Goal: Task Accomplishment & Management: Complete application form

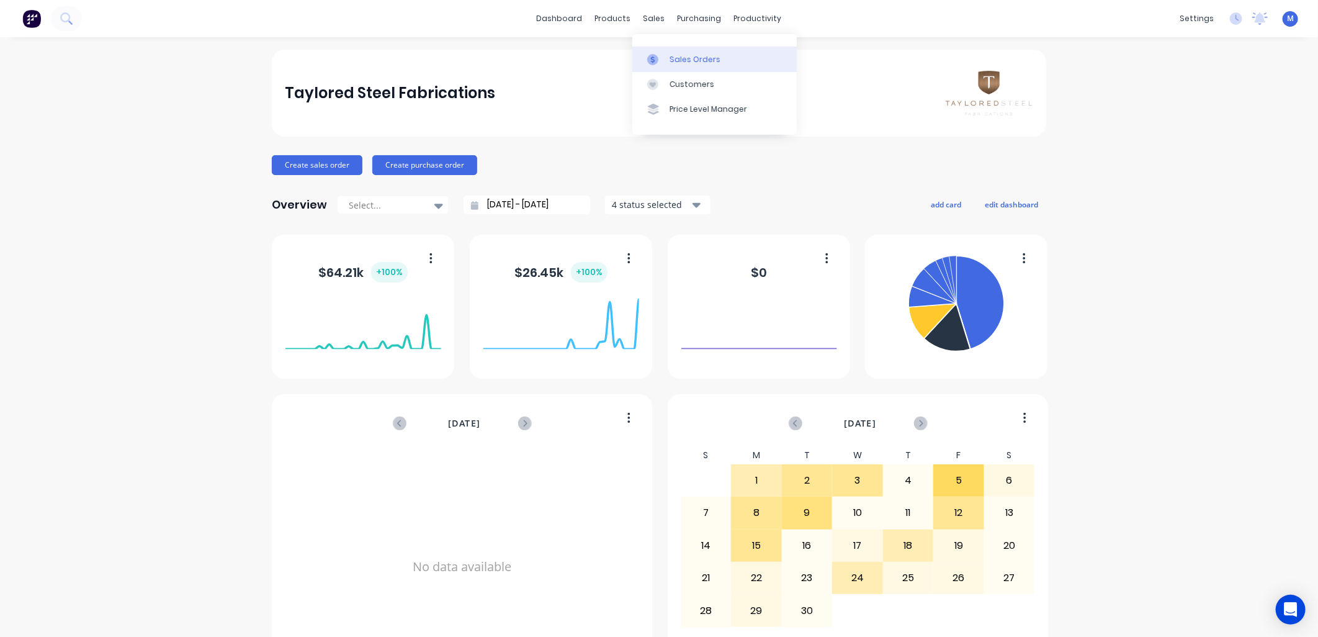
click at [668, 59] on link "Sales Orders" at bounding box center [714, 59] width 164 height 25
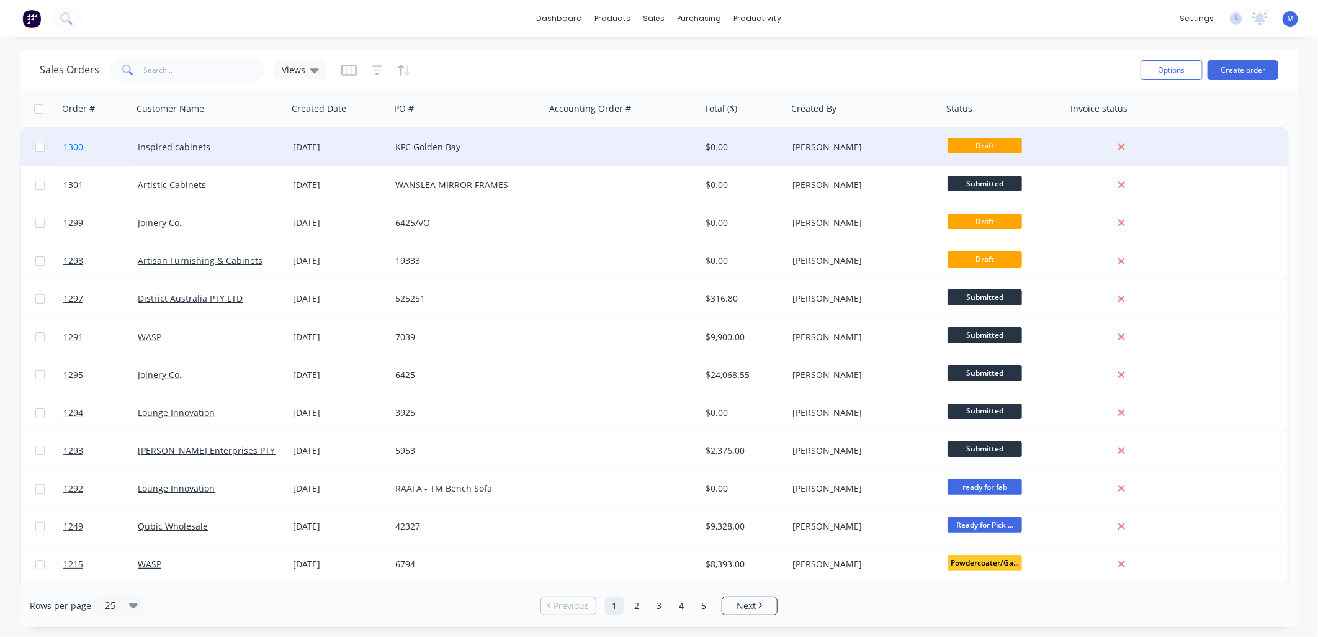
click at [73, 145] on span "1300" at bounding box center [73, 147] width 20 height 12
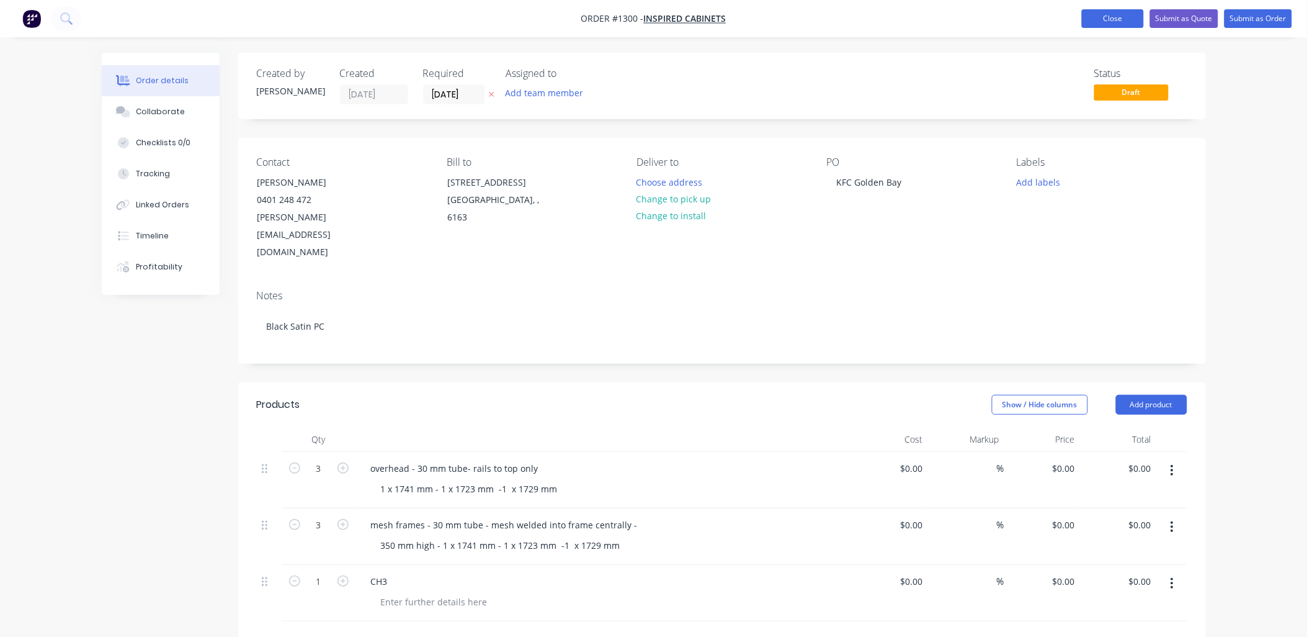
click at [1116, 22] on button "Close" at bounding box center [1113, 18] width 62 height 19
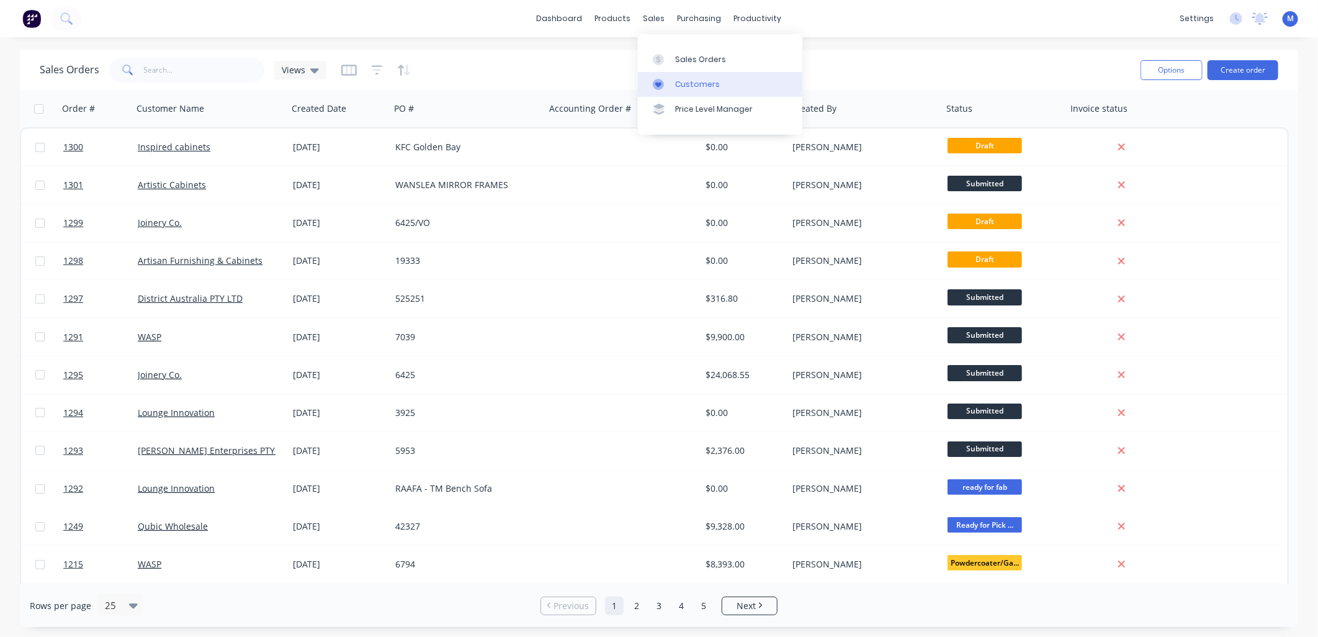
click at [668, 84] on div at bounding box center [662, 84] width 19 height 11
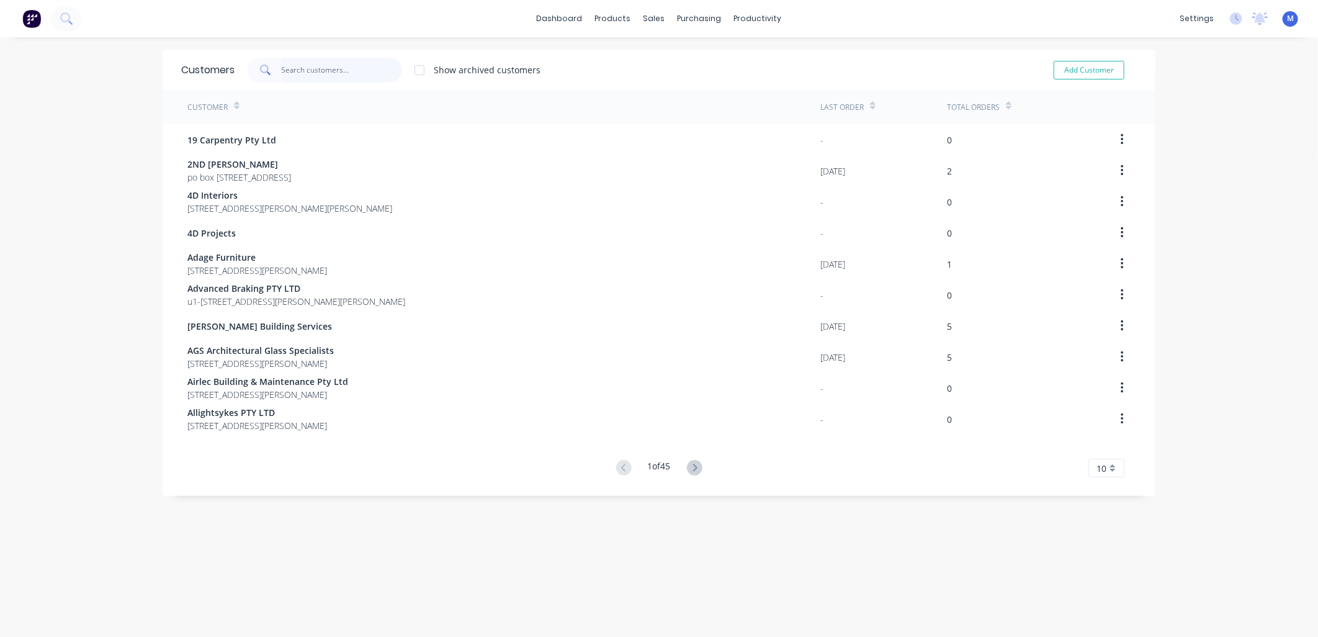
click at [282, 72] on input "text" at bounding box center [342, 70] width 121 height 25
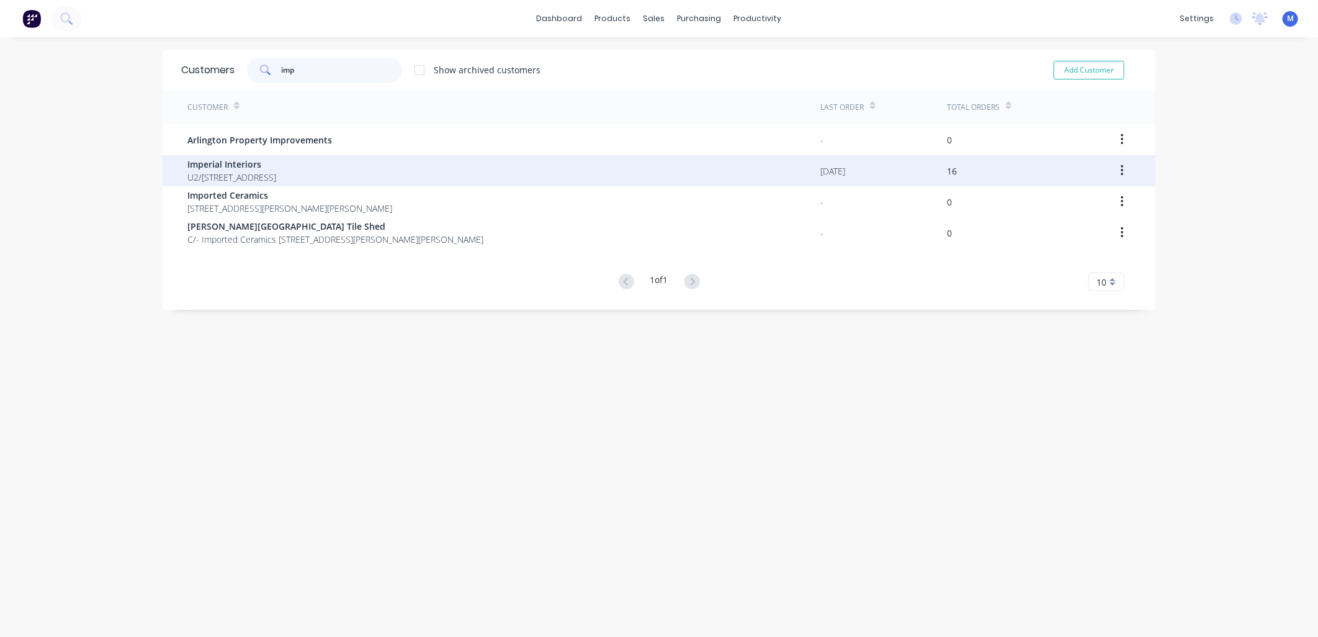
type input "imp"
click at [266, 165] on span "Imperial Interiors" at bounding box center [231, 164] width 89 height 13
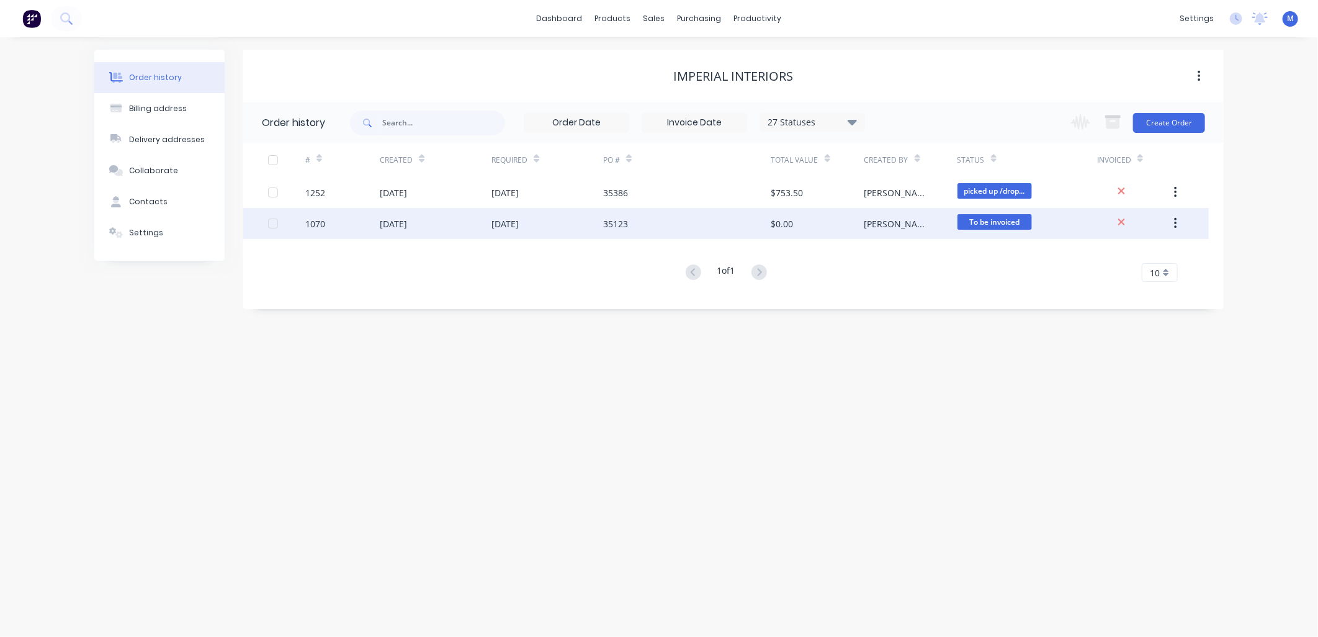
click at [395, 220] on div "[DATE]" at bounding box center [393, 223] width 27 height 13
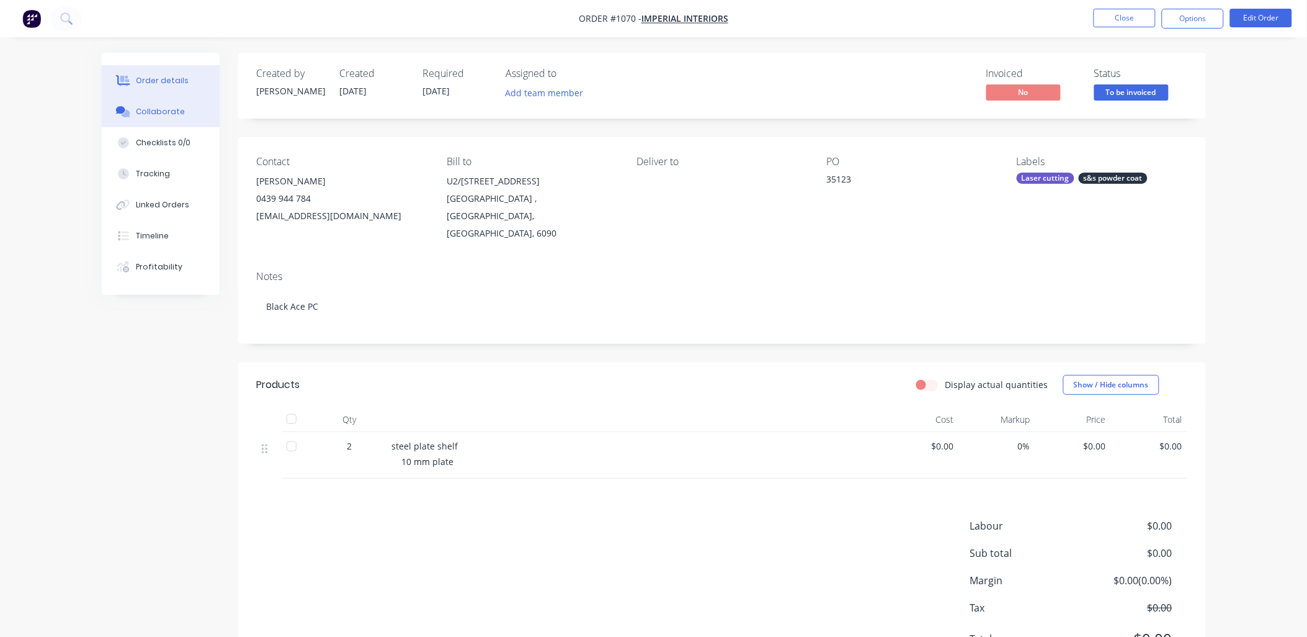
click at [166, 112] on div "Collaborate" at bounding box center [160, 111] width 49 height 11
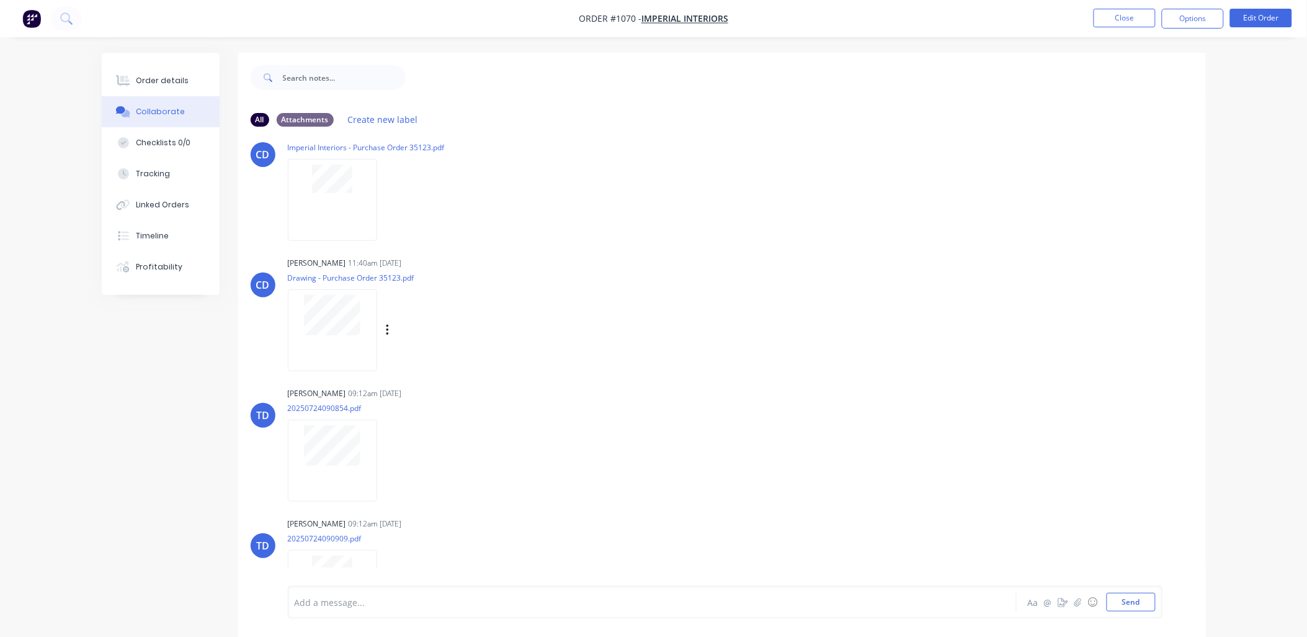
scroll to position [82, 0]
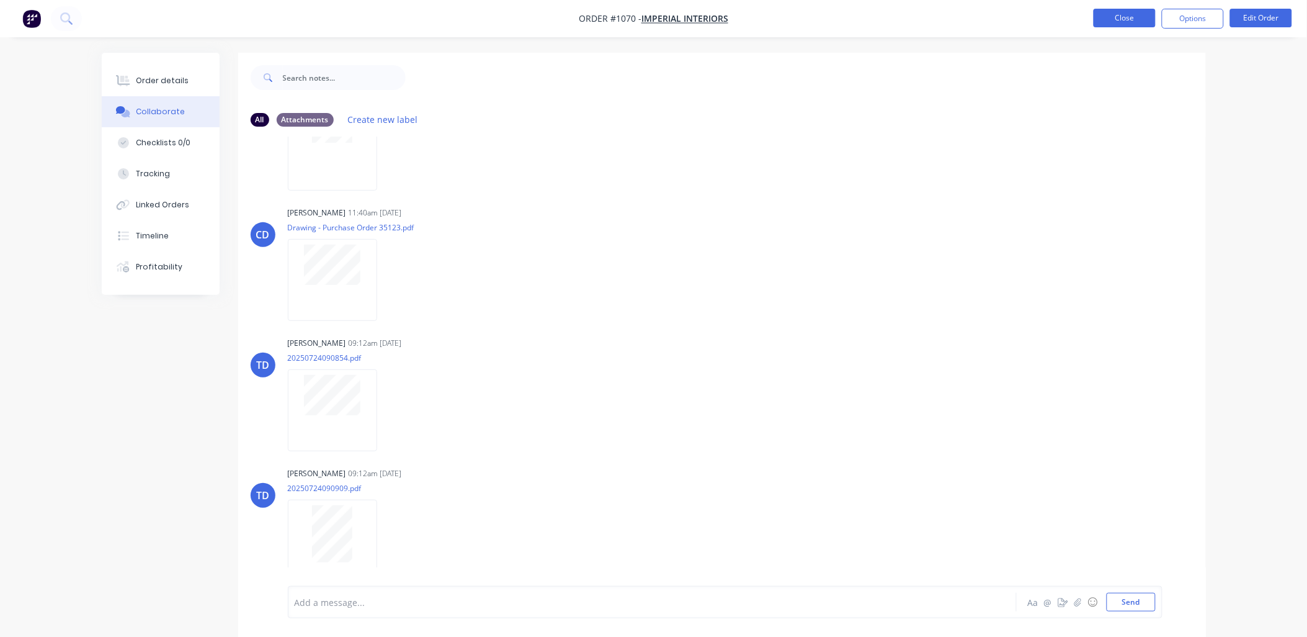
click at [1128, 17] on button "Close" at bounding box center [1125, 18] width 62 height 19
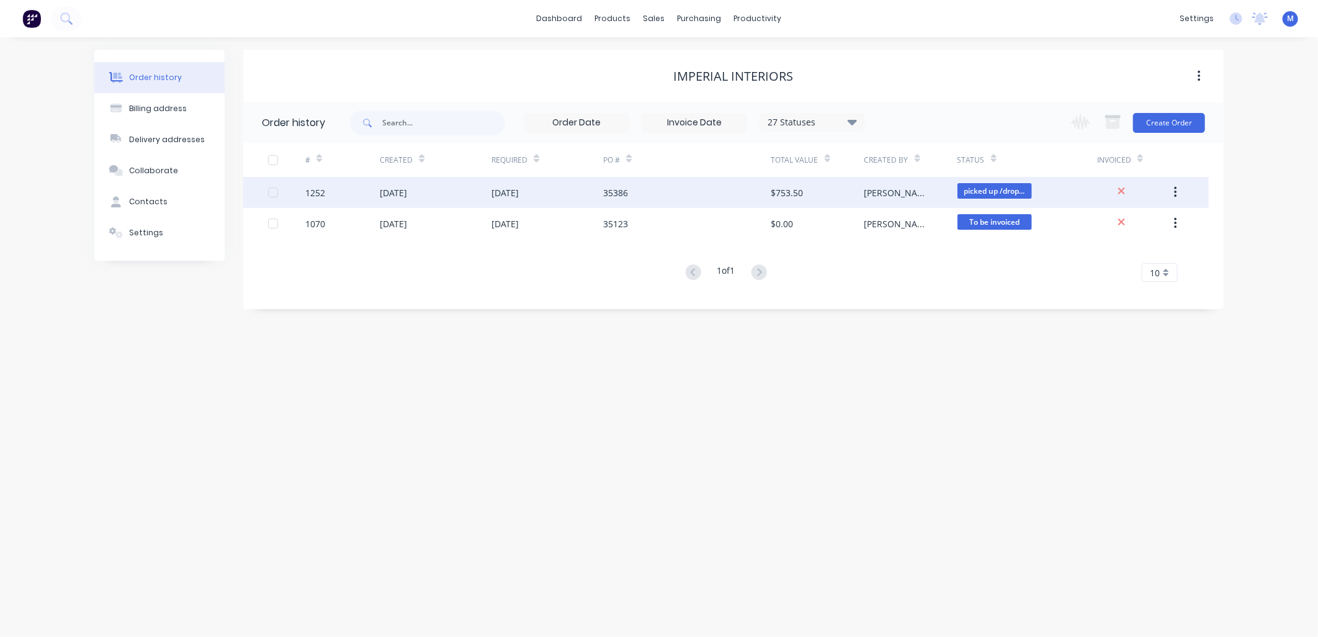
click at [385, 191] on div "07 Aug 2025" at bounding box center [393, 192] width 27 height 13
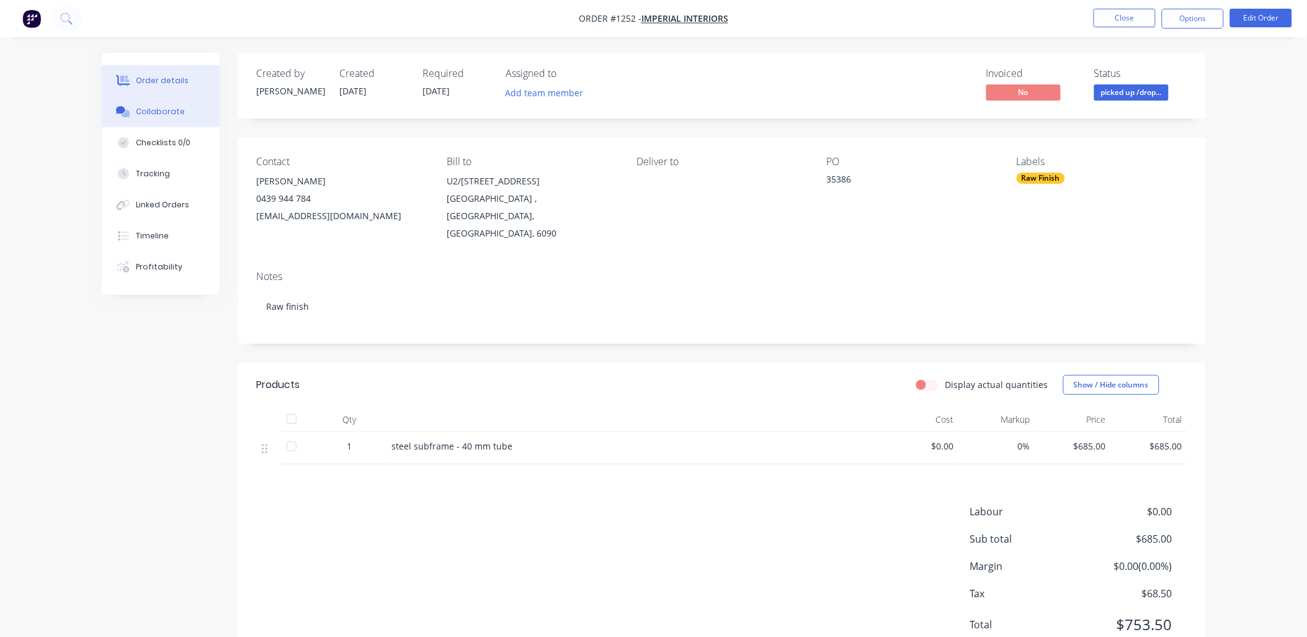
click at [176, 110] on div "Collaborate" at bounding box center [160, 111] width 49 height 11
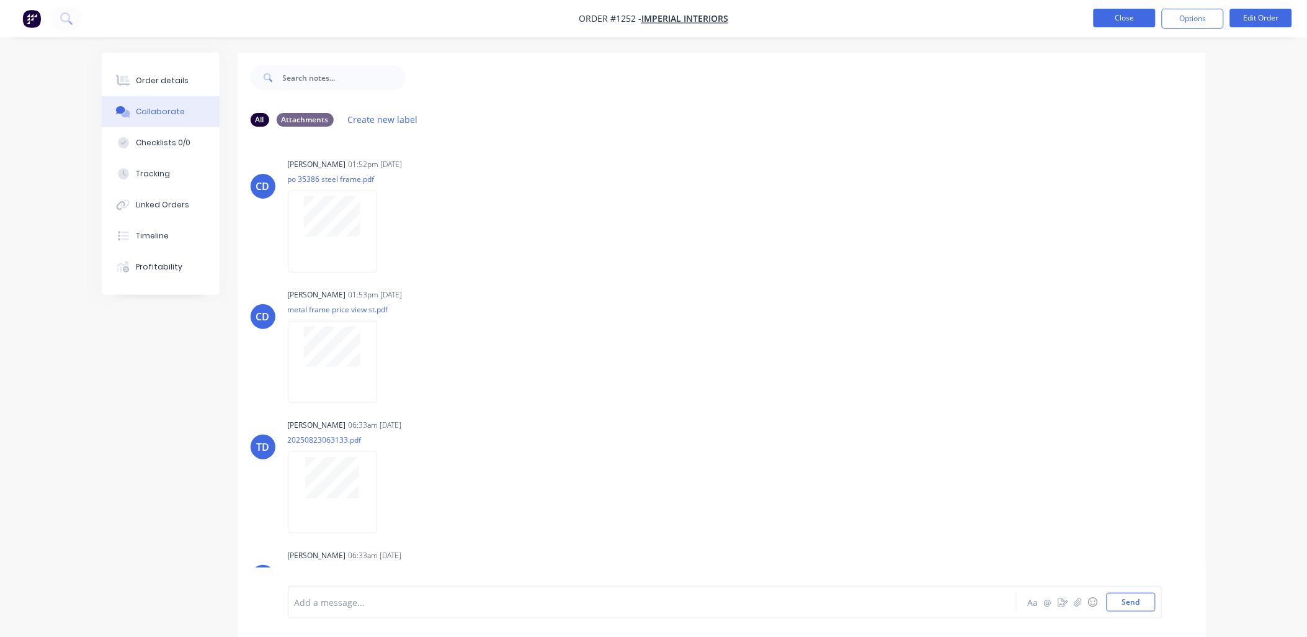
click at [1128, 20] on button "Close" at bounding box center [1125, 18] width 62 height 19
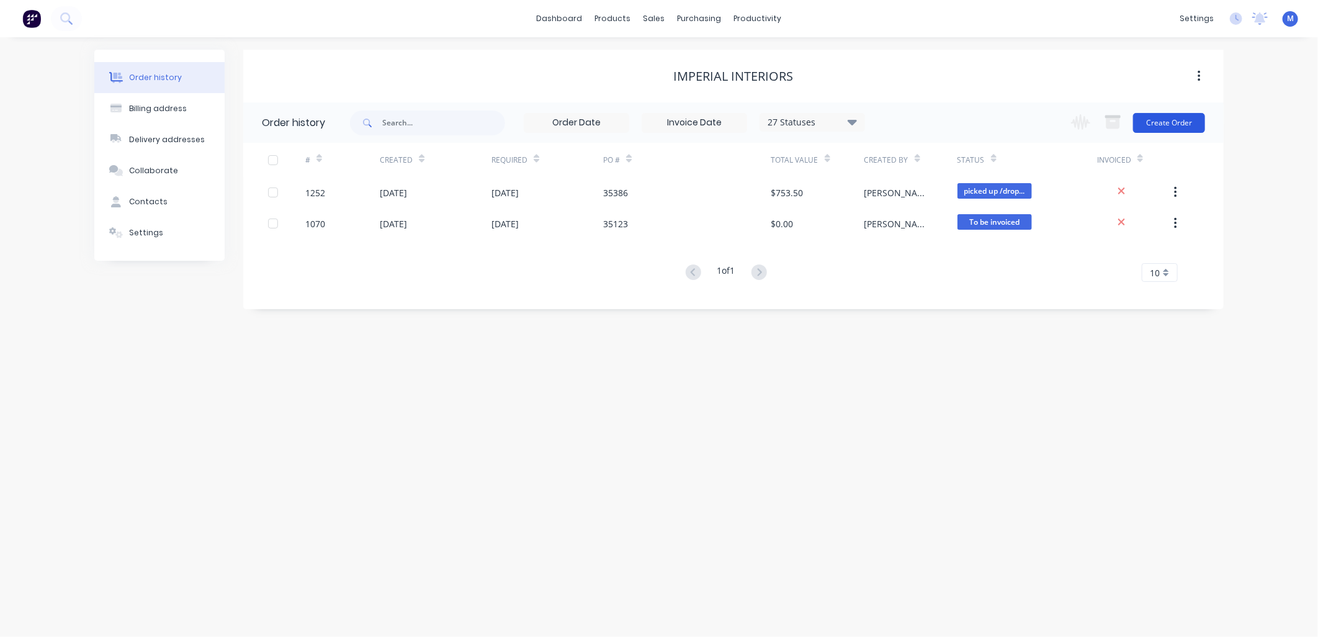
click at [1163, 116] on button "Create Order" at bounding box center [1169, 123] width 72 height 20
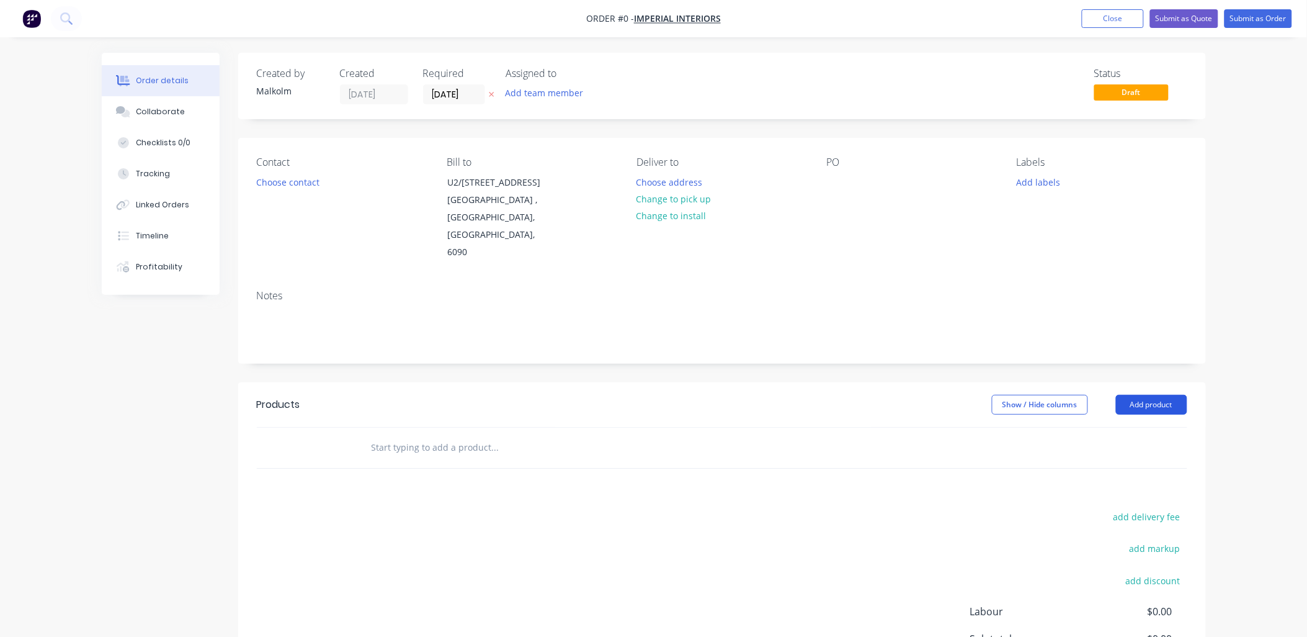
click at [1144, 395] on button "Add product" at bounding box center [1151, 405] width 71 height 20
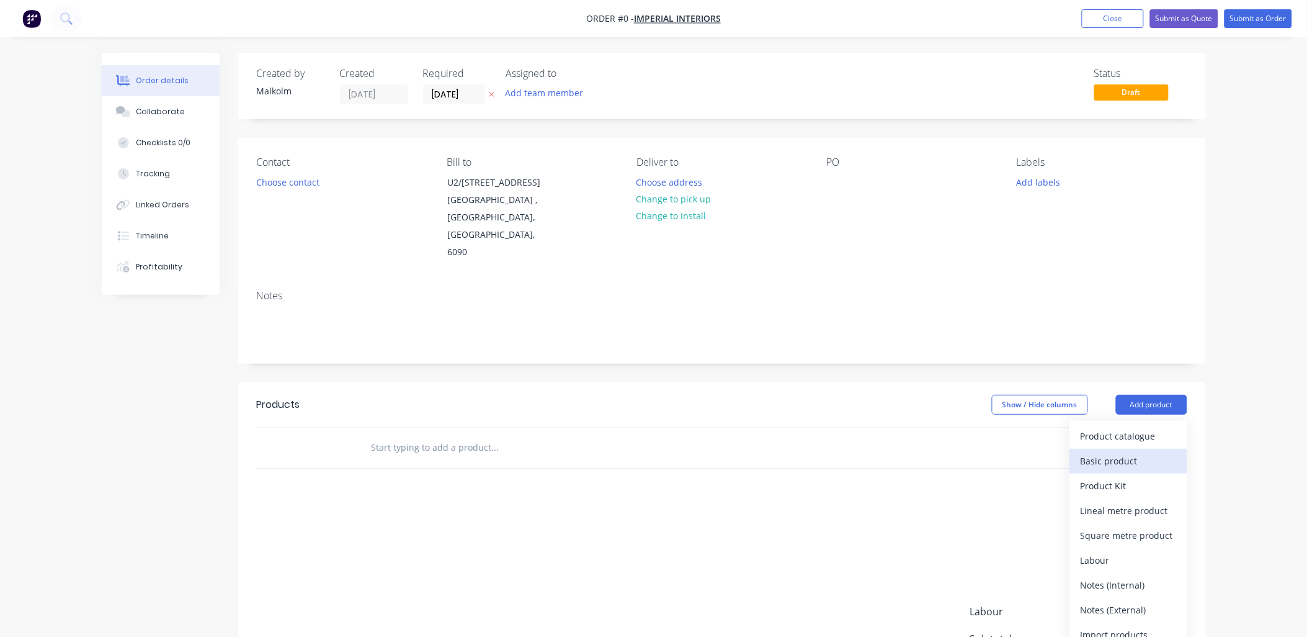
click at [1098, 452] on div "Basic product" at bounding box center [1129, 461] width 96 height 18
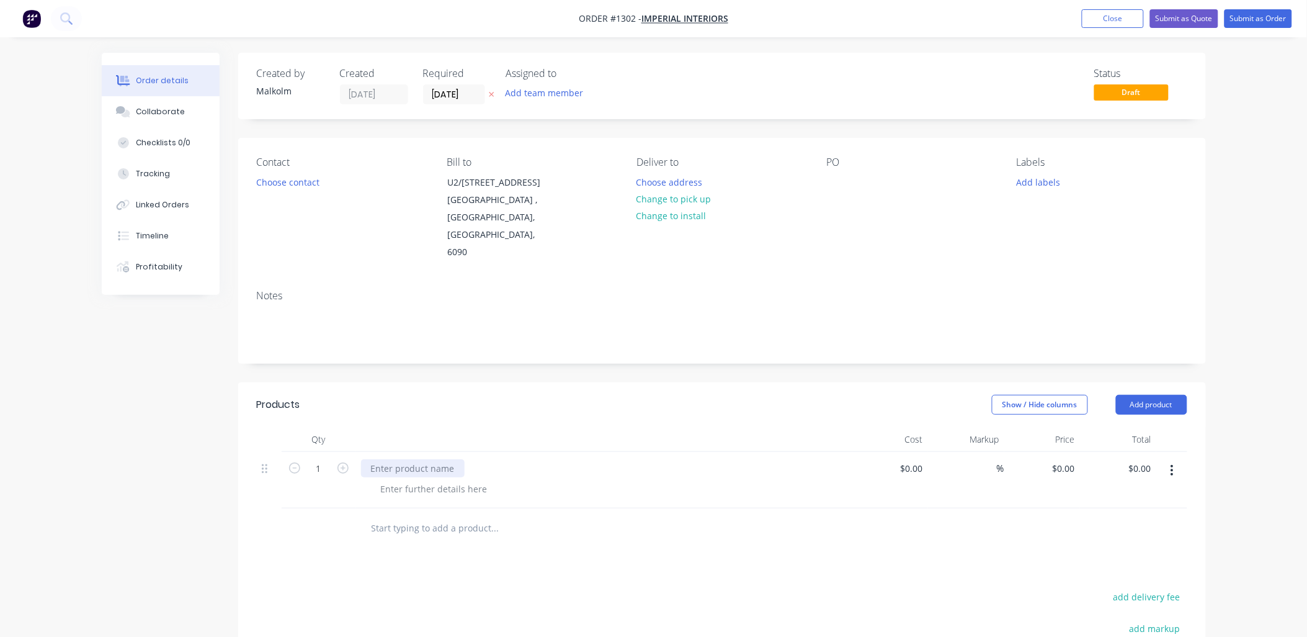
click at [402, 459] on div at bounding box center [413, 468] width 104 height 18
click at [420, 459] on div at bounding box center [413, 468] width 104 height 18
click at [487, 459] on div "65x35 - 2 @ 2100" at bounding box center [604, 468] width 486 height 18
click at [328, 459] on input "1" at bounding box center [319, 468] width 32 height 19
click at [309, 459] on input "2" at bounding box center [319, 468] width 32 height 19
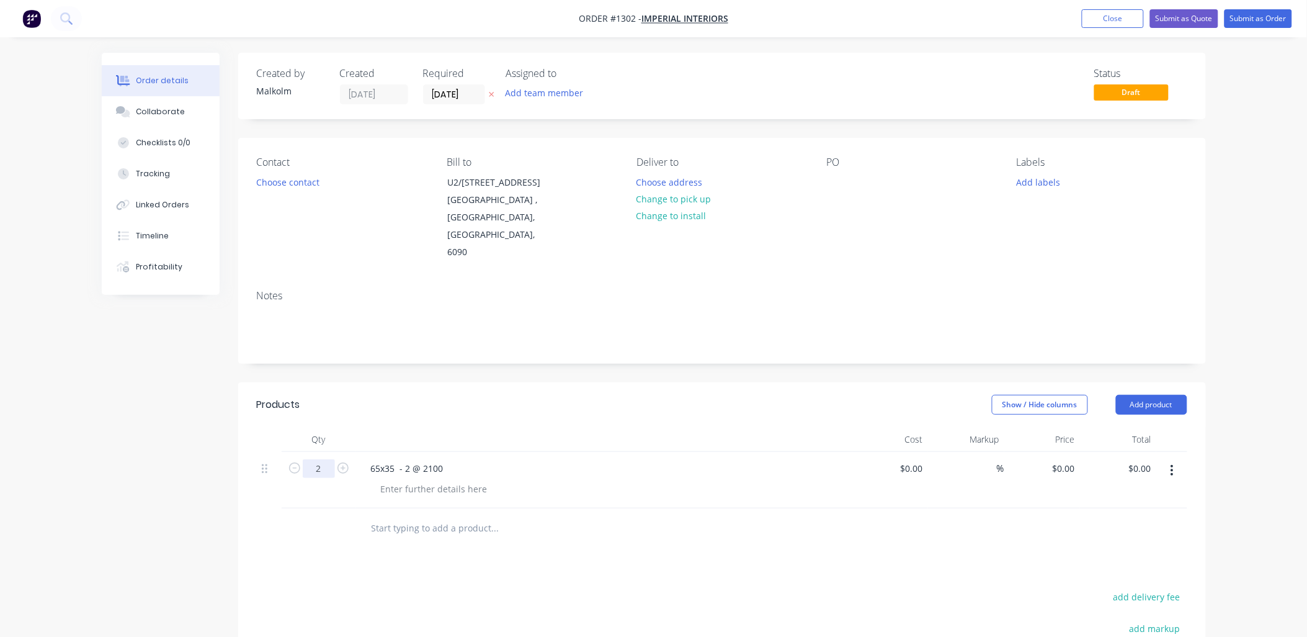
click at [309, 459] on input "2" at bounding box center [319, 468] width 32 height 19
click at [343, 462] on icon "button" at bounding box center [343, 467] width 11 height 11
click at [290, 462] on icon "button" at bounding box center [294, 467] width 11 height 11
type input "2"
click at [832, 178] on div at bounding box center [837, 182] width 20 height 18
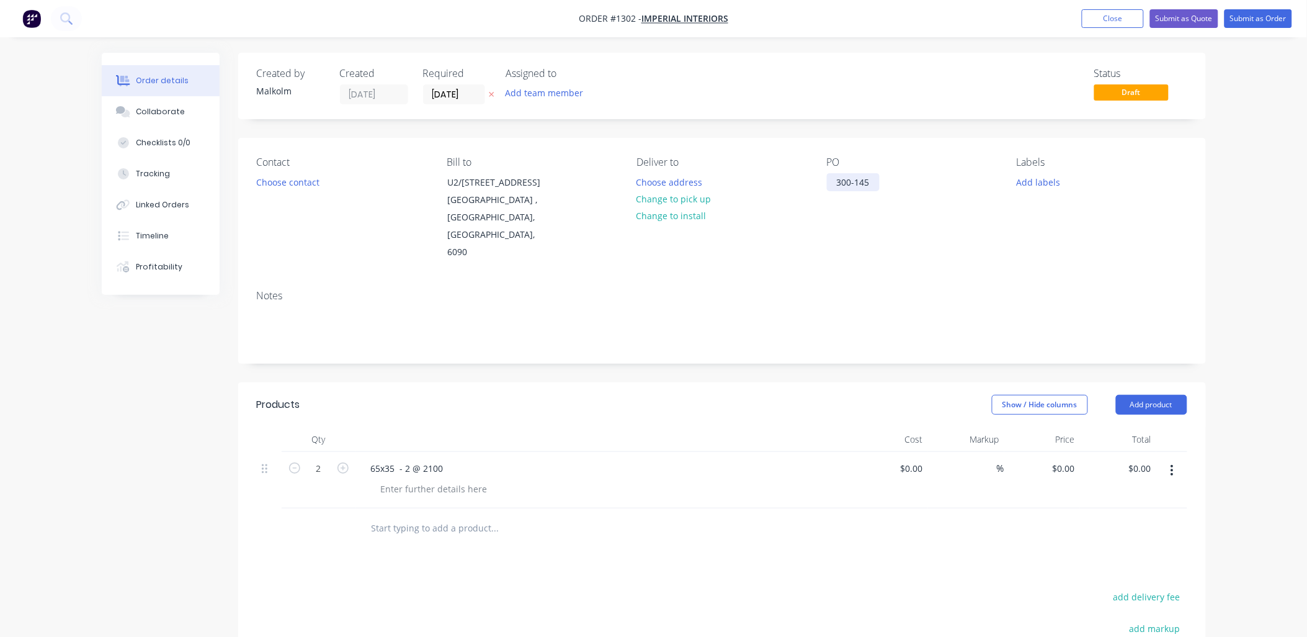
click at [835, 184] on div "300-145" at bounding box center [853, 182] width 53 height 18
click at [841, 222] on div "PO 1300-145" at bounding box center [912, 208] width 170 height 105
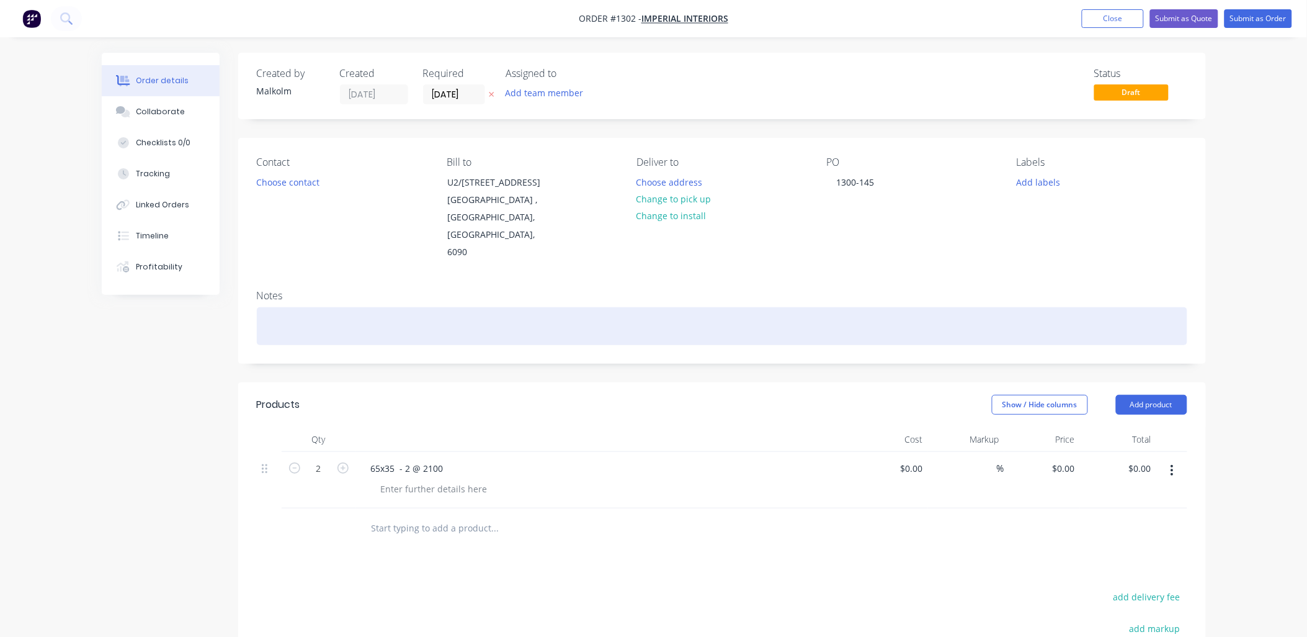
click at [346, 307] on div at bounding box center [722, 326] width 931 height 38
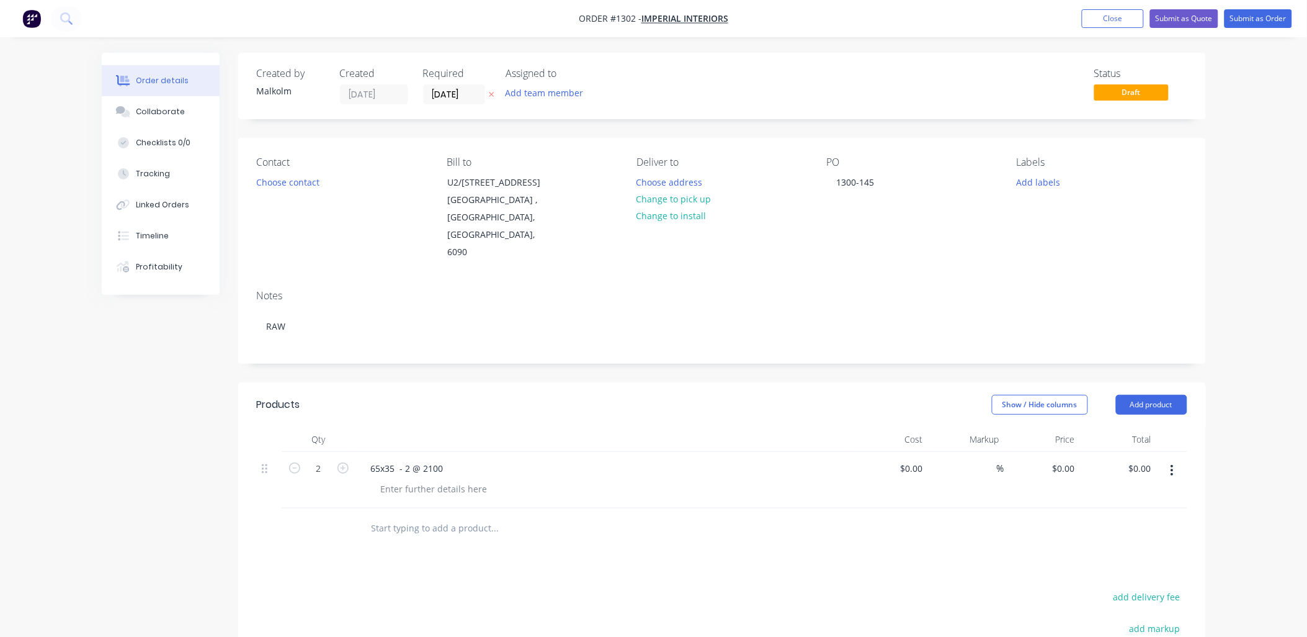
click at [376, 280] on div "Notes RAW" at bounding box center [722, 321] width 968 height 83
click at [1250, 21] on button "Submit as Order" at bounding box center [1259, 18] width 68 height 19
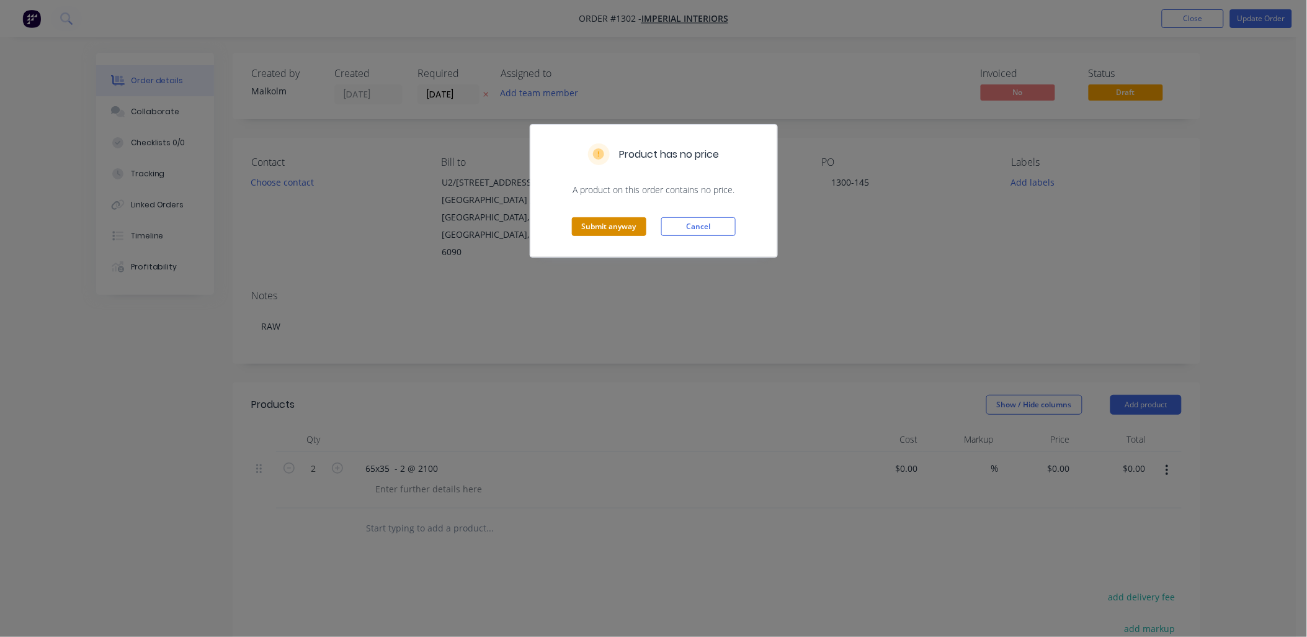
click at [630, 226] on button "Submit anyway" at bounding box center [609, 226] width 74 height 19
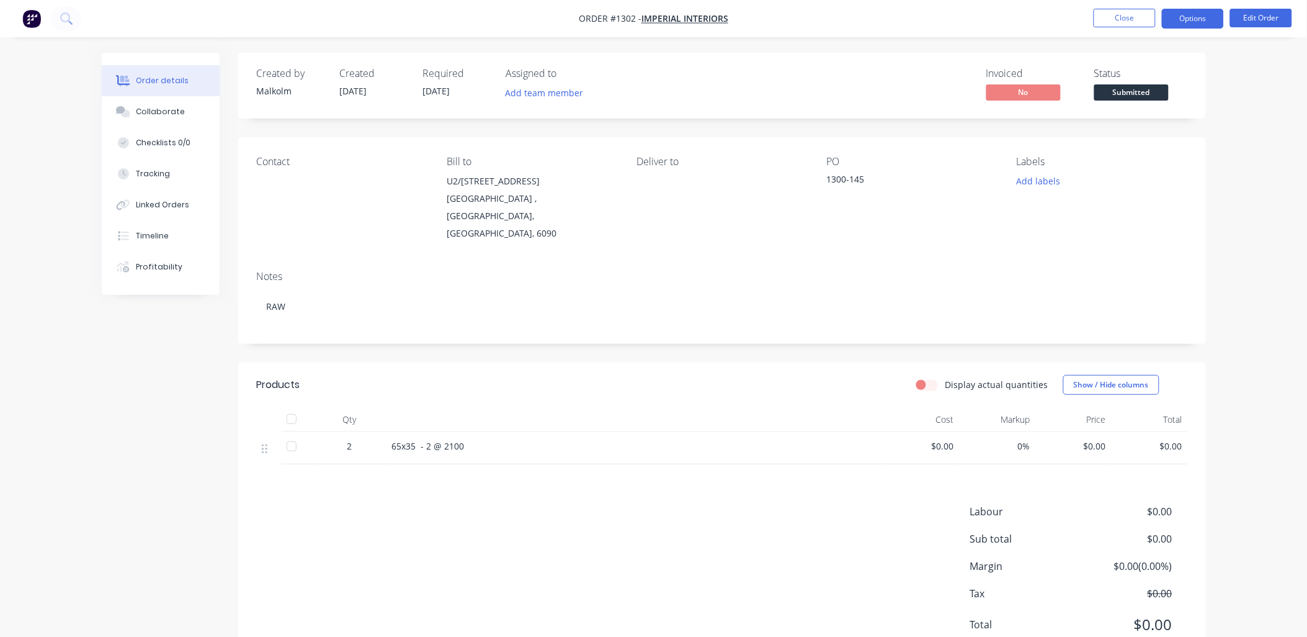
click at [1187, 17] on button "Options" at bounding box center [1193, 19] width 62 height 20
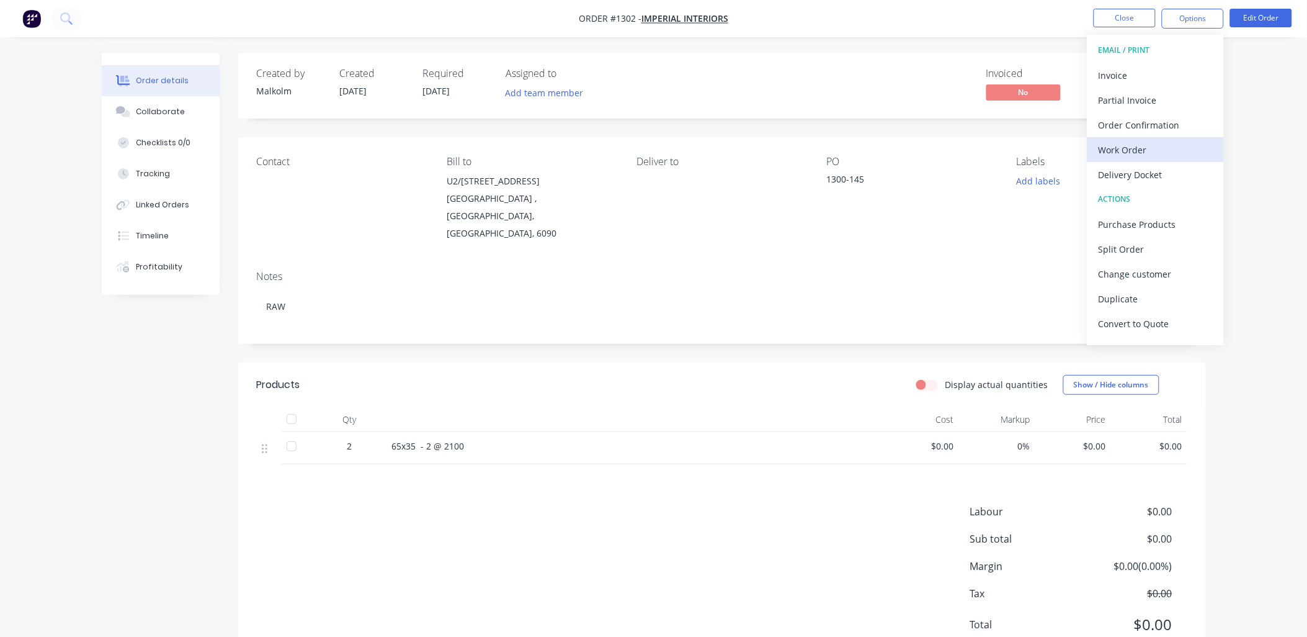
click at [1137, 150] on div "Work Order" at bounding box center [1156, 150] width 114 height 18
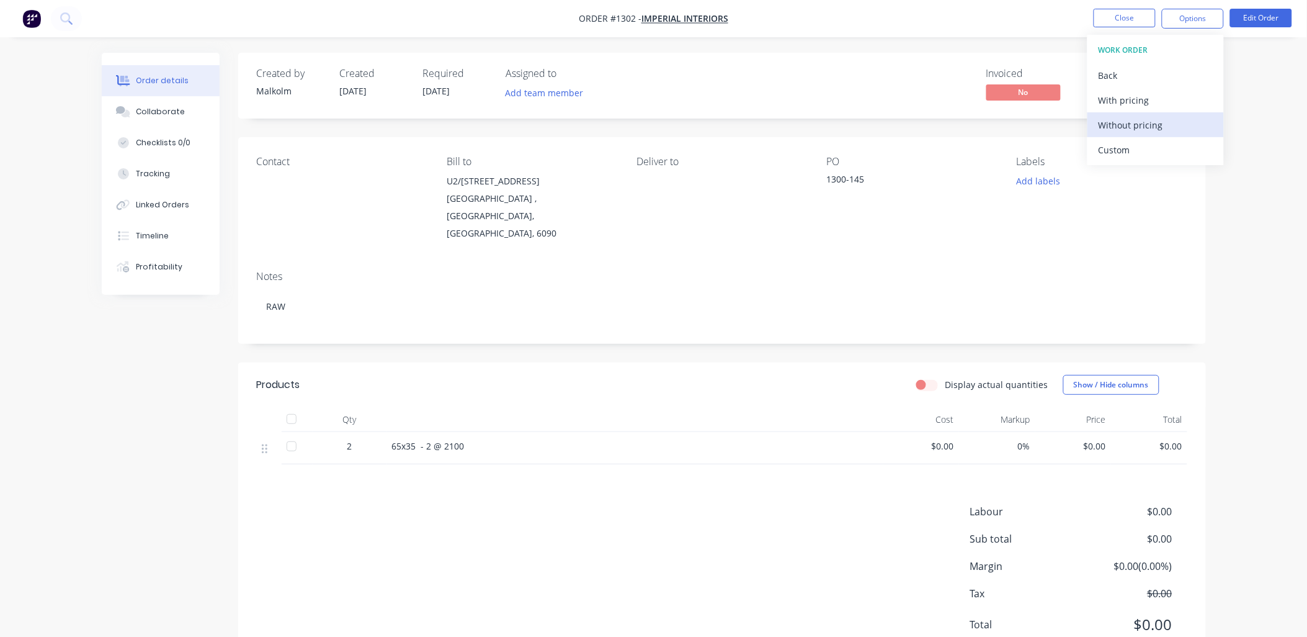
click at [1141, 127] on div "Without pricing" at bounding box center [1156, 125] width 114 height 18
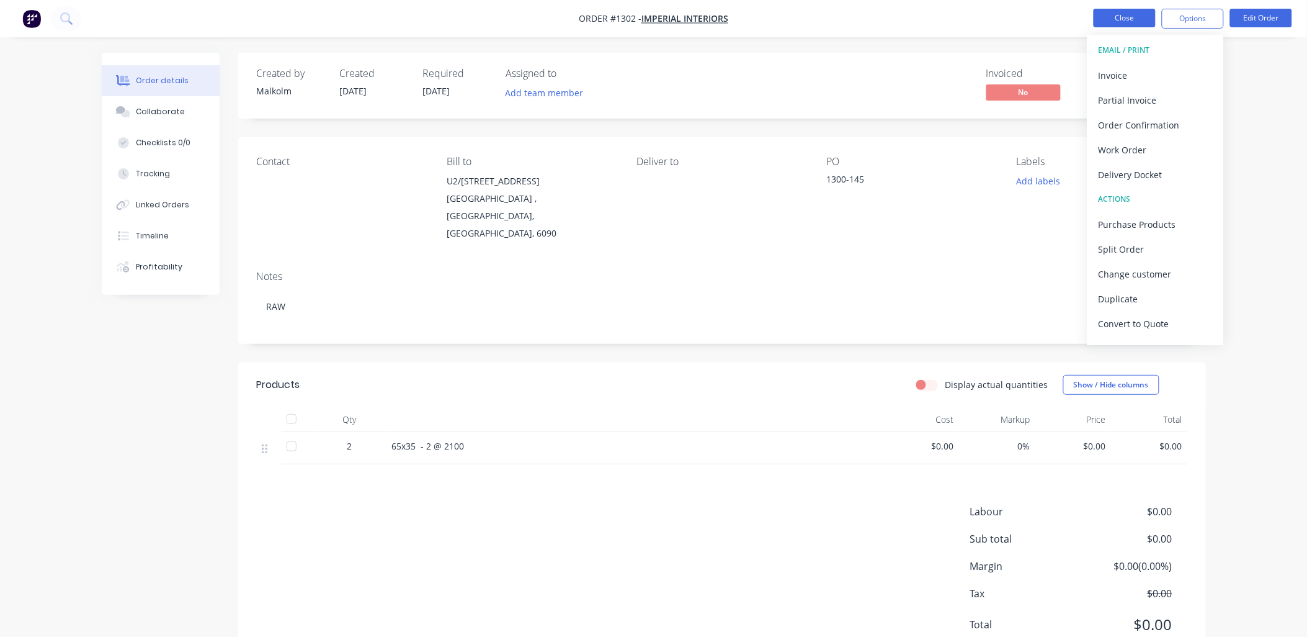
click at [1118, 17] on button "Close" at bounding box center [1125, 18] width 62 height 19
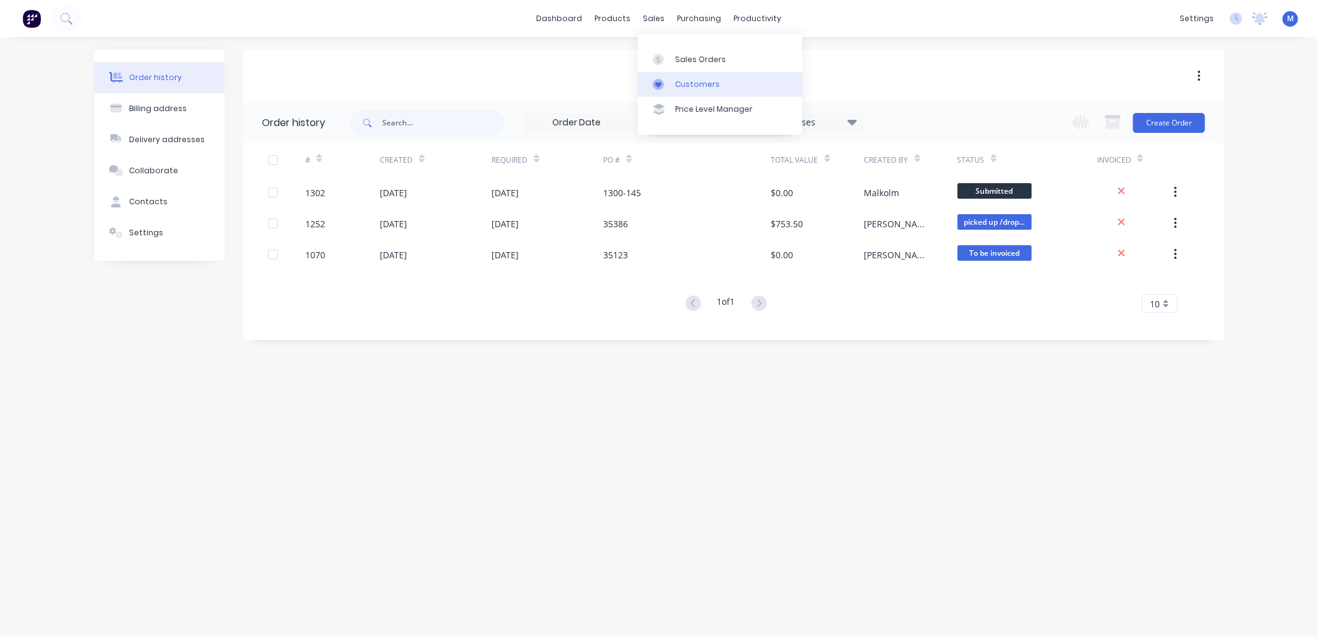
click at [673, 81] on link "Customers" at bounding box center [720, 84] width 164 height 25
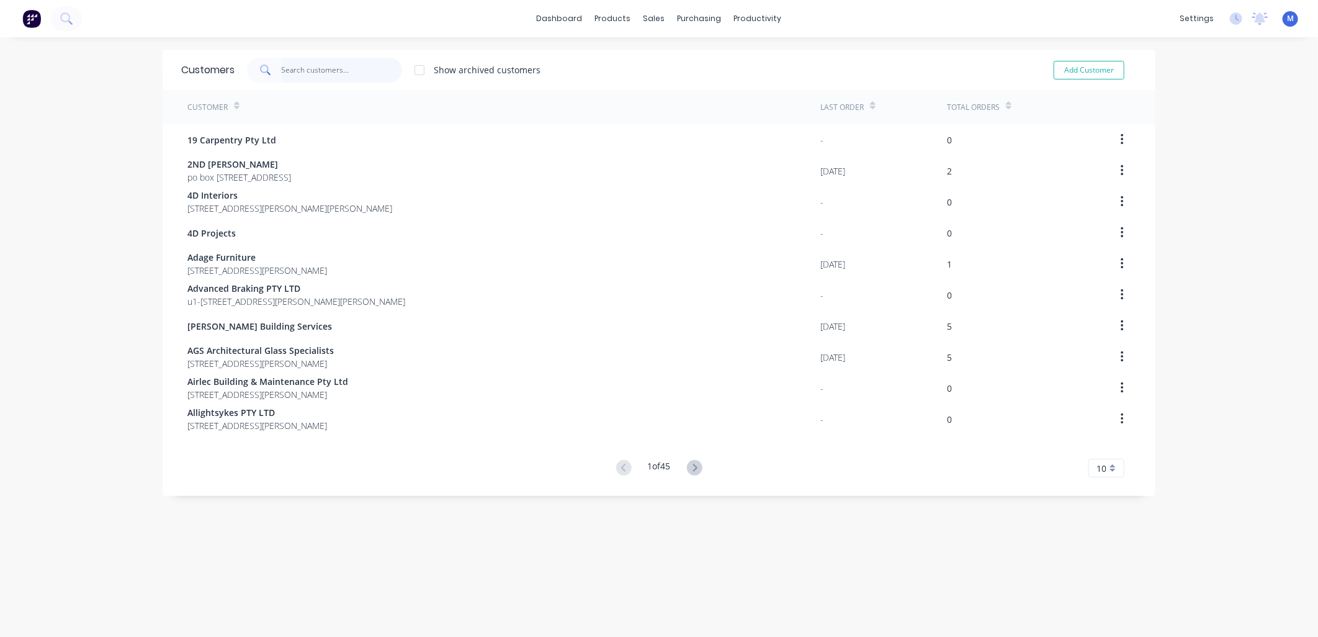
click at [330, 76] on input "text" at bounding box center [342, 70] width 121 height 25
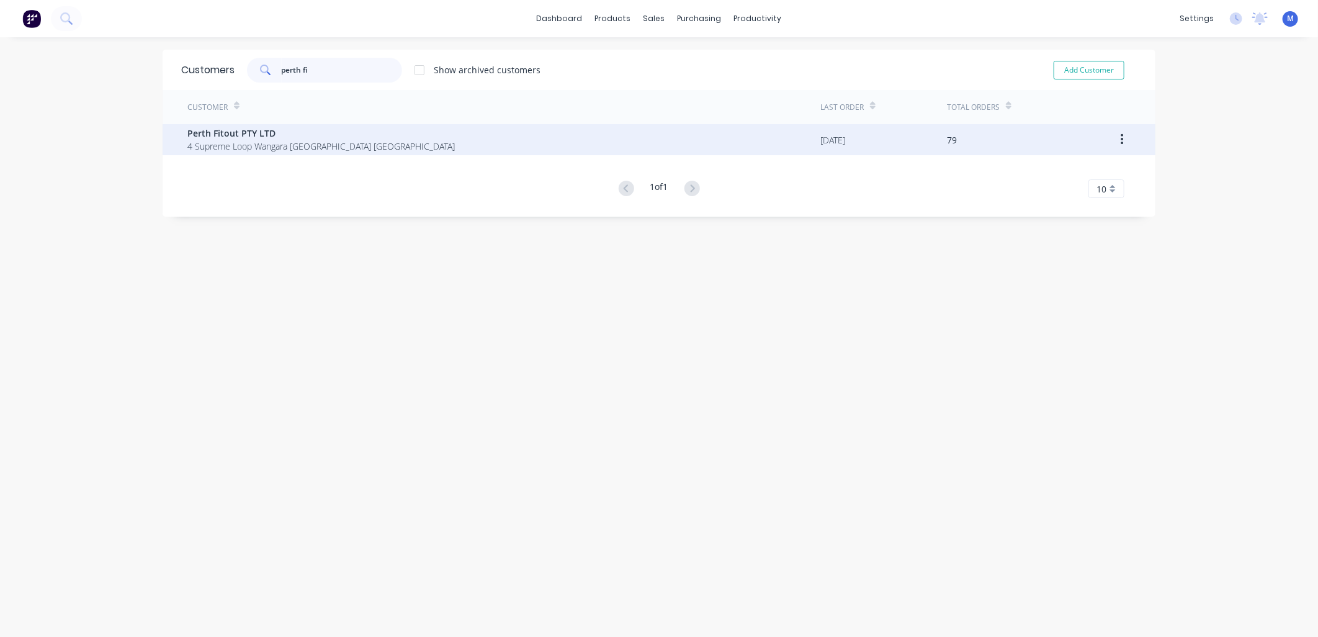
type input "perth fi"
click at [294, 128] on span "Perth Fitout PTY LTD" at bounding box center [320, 133] width 267 height 13
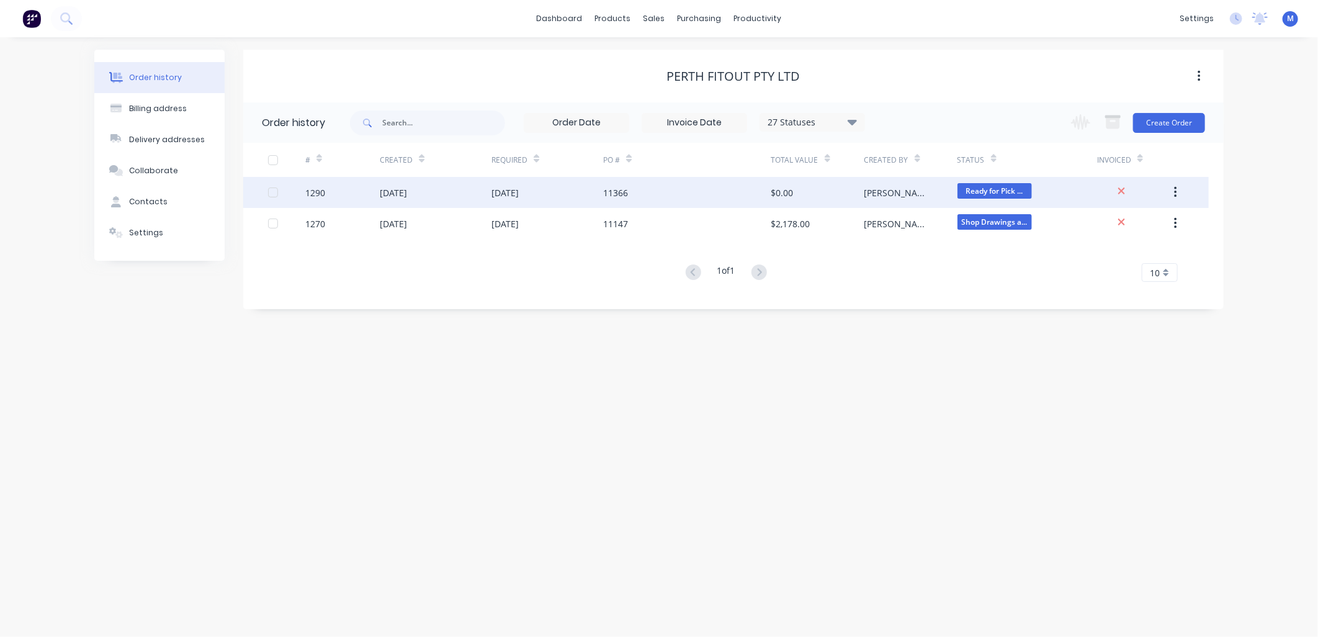
click at [407, 191] on div "[DATE]" at bounding box center [393, 192] width 27 height 13
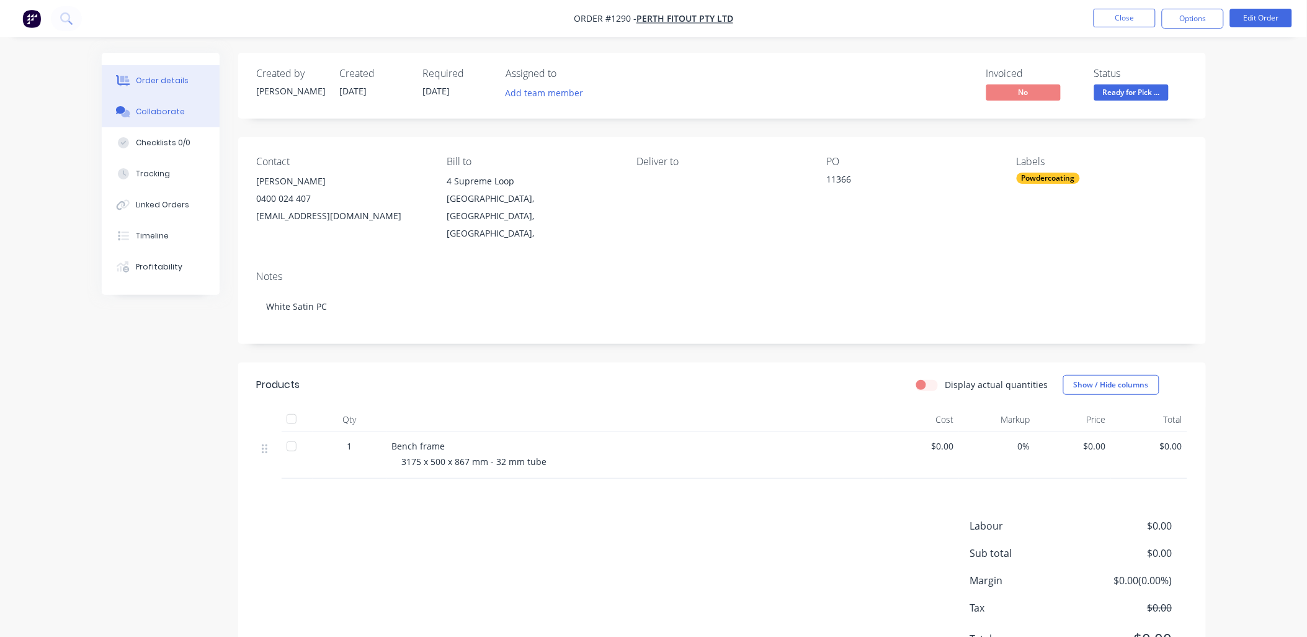
click at [162, 113] on div "Collaborate" at bounding box center [160, 111] width 49 height 11
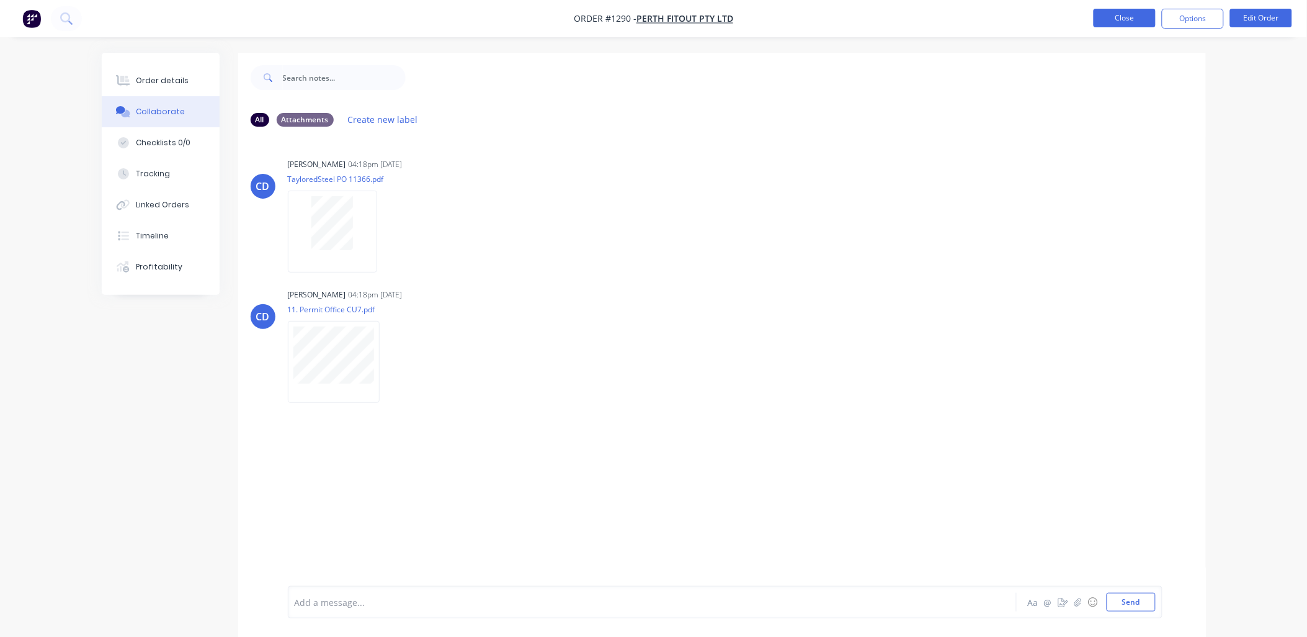
click at [1110, 21] on button "Close" at bounding box center [1125, 18] width 62 height 19
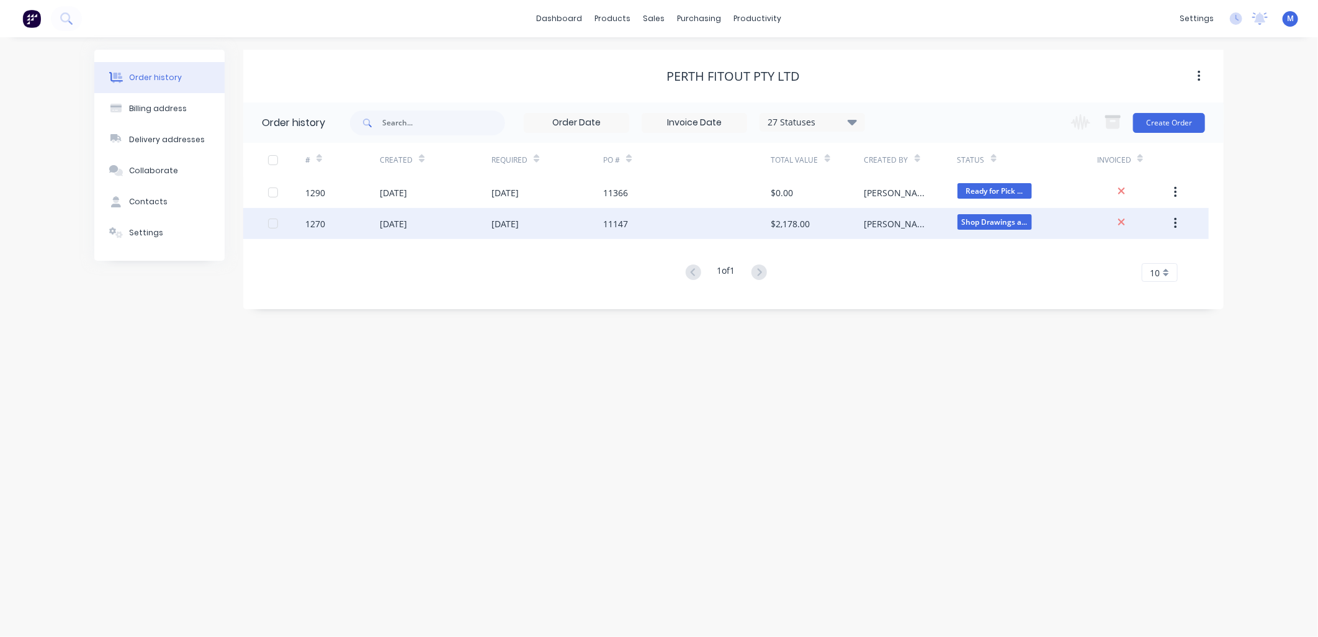
click at [514, 220] on div "[DATE]" at bounding box center [504, 223] width 27 height 13
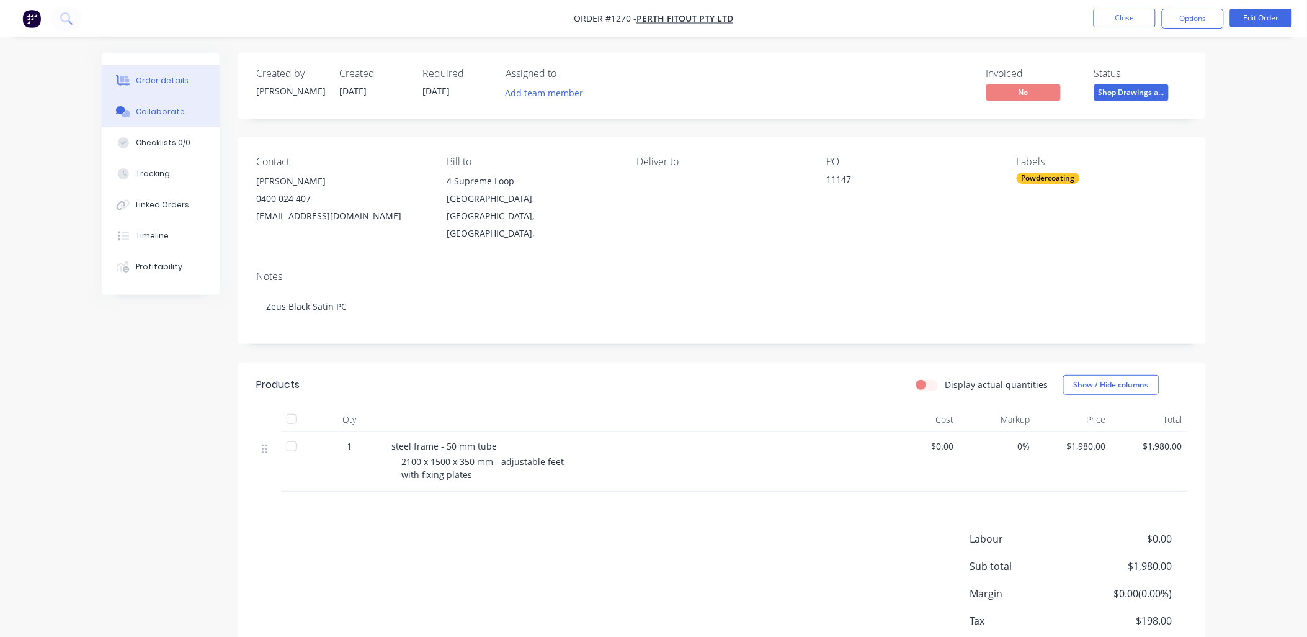
click at [146, 113] on div "Collaborate" at bounding box center [160, 111] width 49 height 11
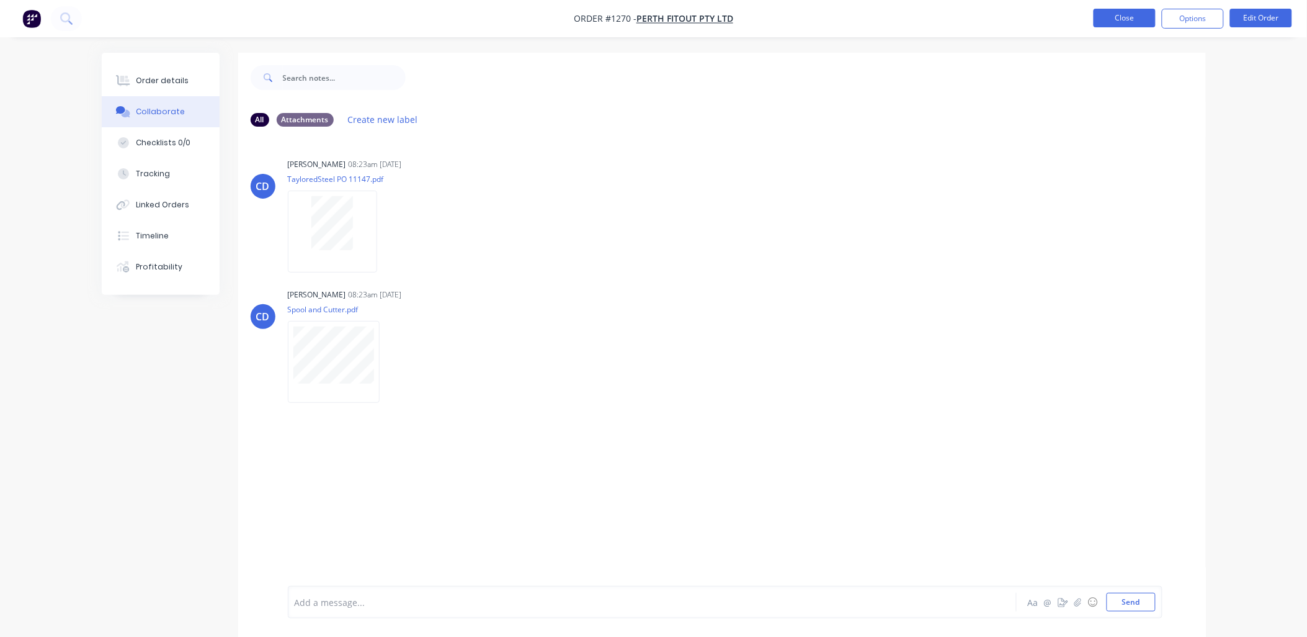
click at [1117, 21] on button "Close" at bounding box center [1125, 18] width 62 height 19
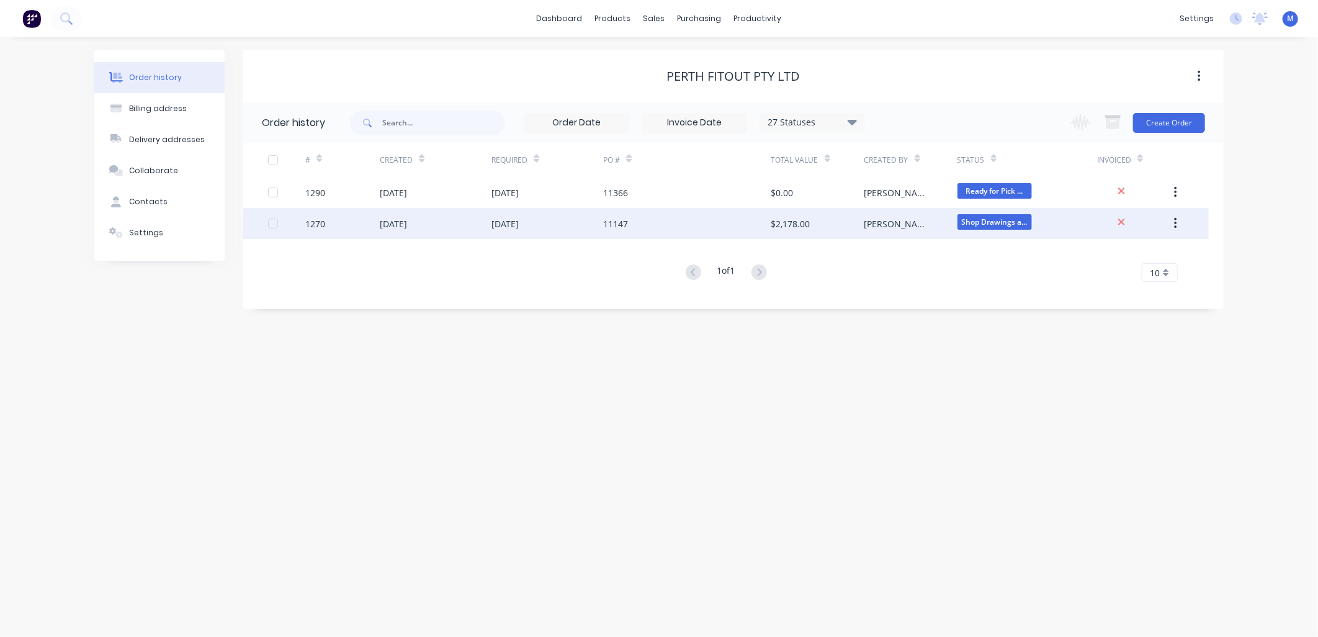
click at [511, 220] on div "[DATE]" at bounding box center [504, 223] width 27 height 13
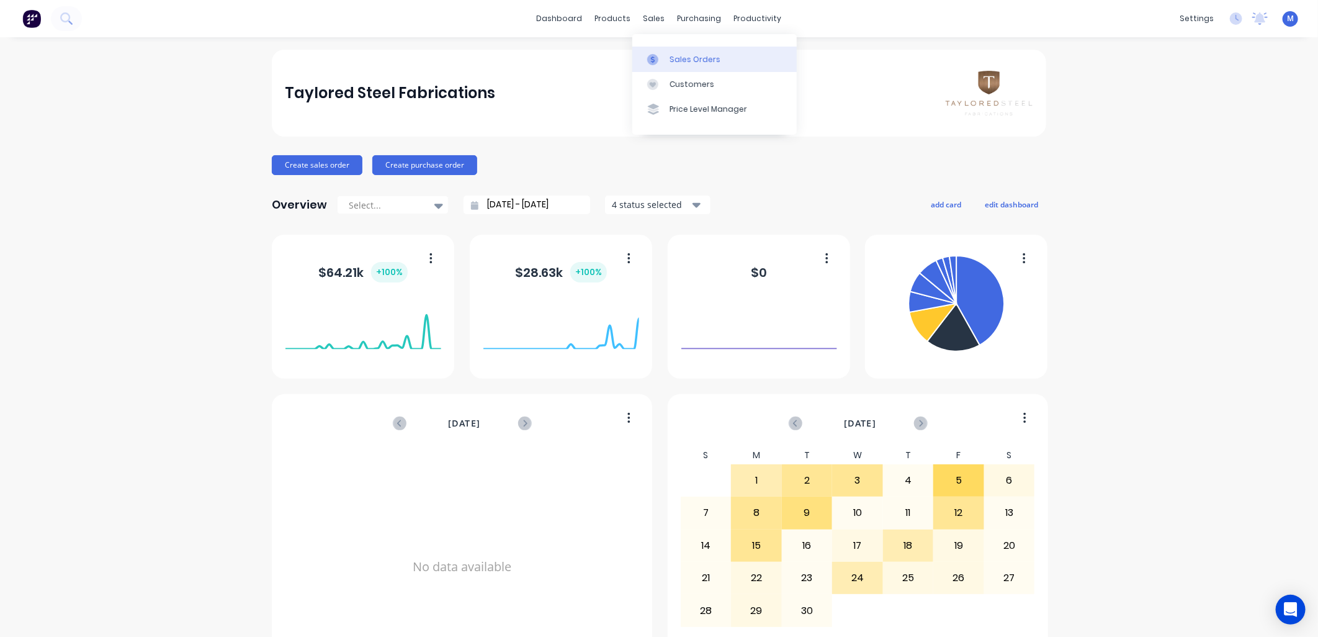
click at [654, 54] on icon at bounding box center [652, 59] width 11 height 11
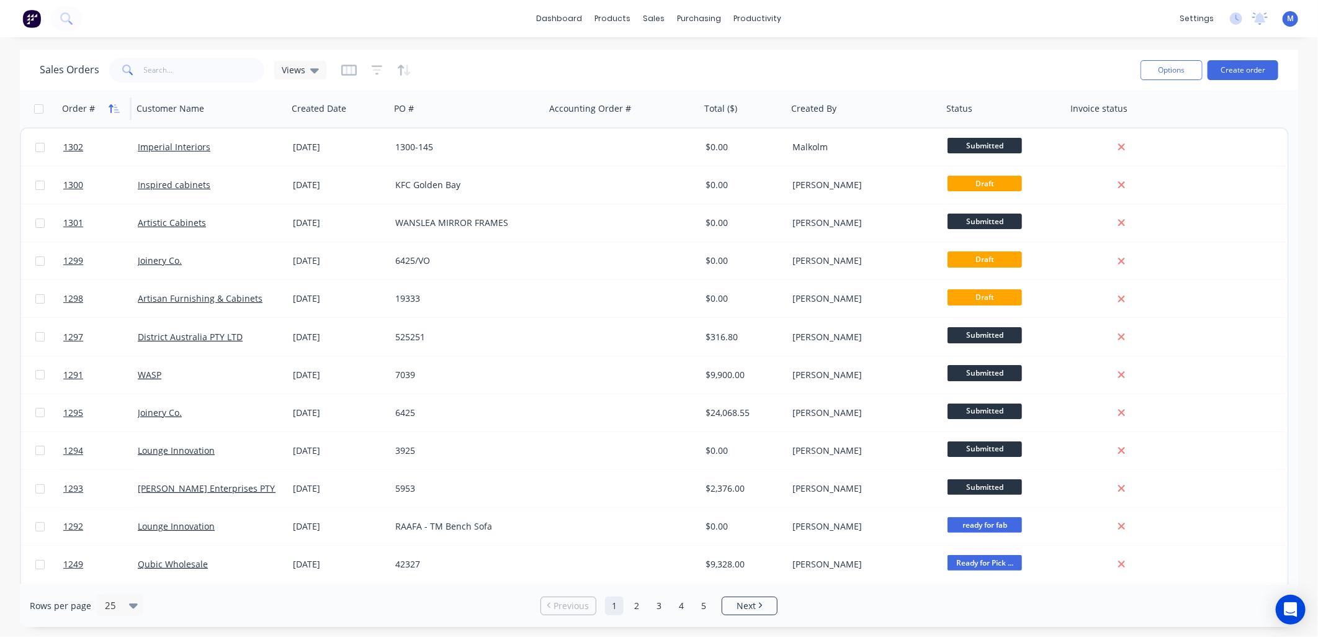
click at [109, 104] on icon "button" at bounding box center [114, 109] width 11 height 10
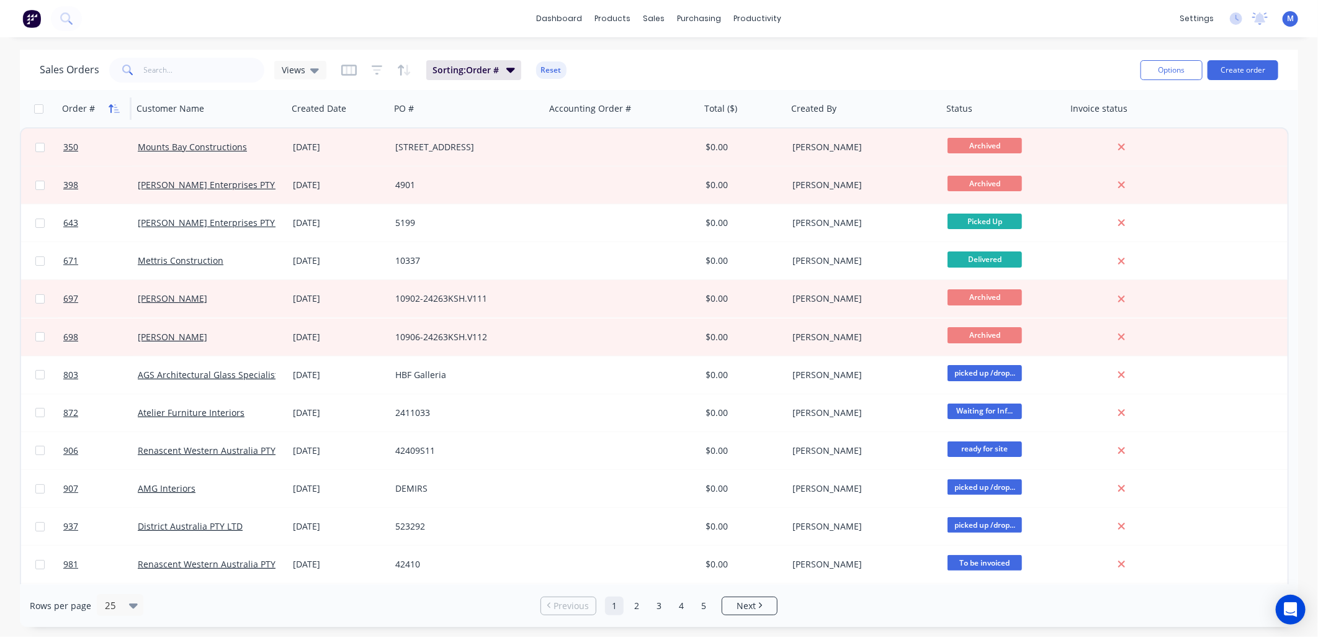
click at [109, 104] on icon "button" at bounding box center [114, 109] width 11 height 10
